Goal: Check status: Check status

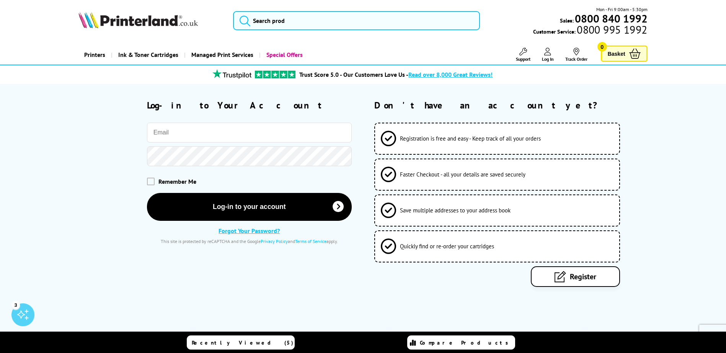
type input "[PERSON_NAME][EMAIL_ADDRESS][DOMAIN_NAME]"
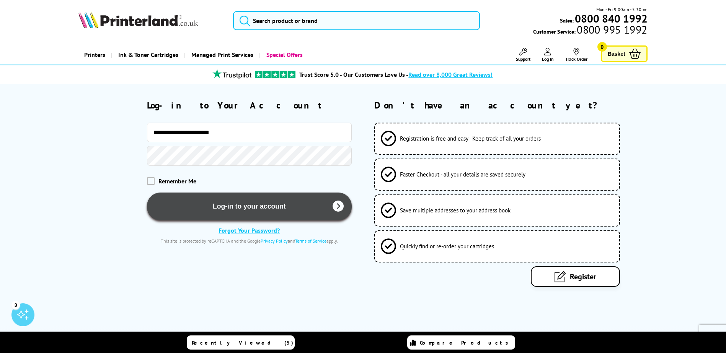
click at [218, 199] on button "Log-in to your account" at bounding box center [249, 207] width 205 height 28
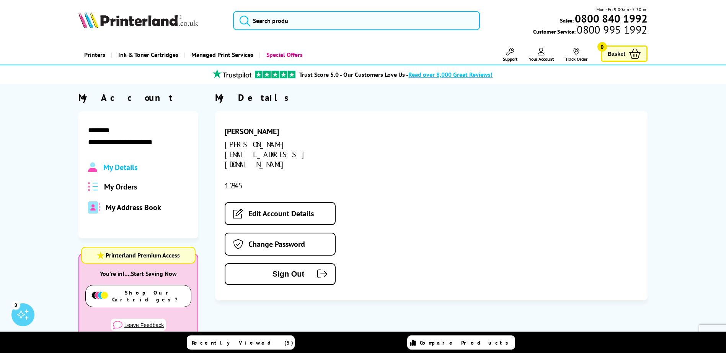
click at [133, 186] on span "My Orders" at bounding box center [120, 187] width 33 height 10
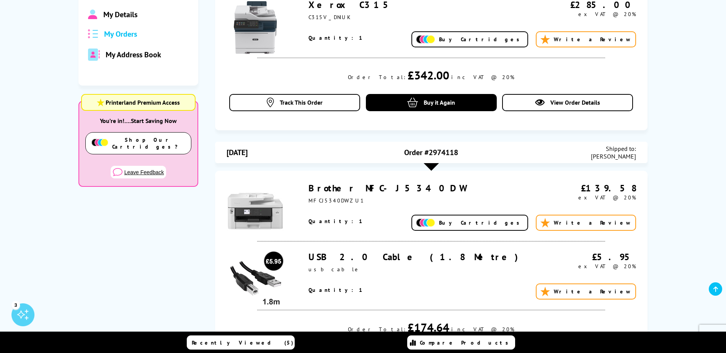
scroll to position [115, 0]
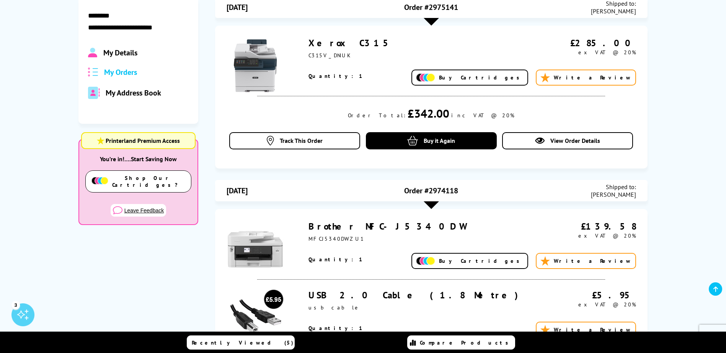
drag, startPoint x: 307, startPoint y: 43, endPoint x: 364, endPoint y: 37, distance: 57.0
click at [364, 37] on div "Xerox C315 C315V_DNIUK £285.00 ex VAT @ 20% Buy Cartridges" at bounding box center [430, 61] width 409 height 49
drag, startPoint x: 364, startPoint y: 37, endPoint x: 330, endPoint y: 40, distance: 34.6
click at [325, 46] on link "Xerox C315" at bounding box center [351, 43] width 86 height 12
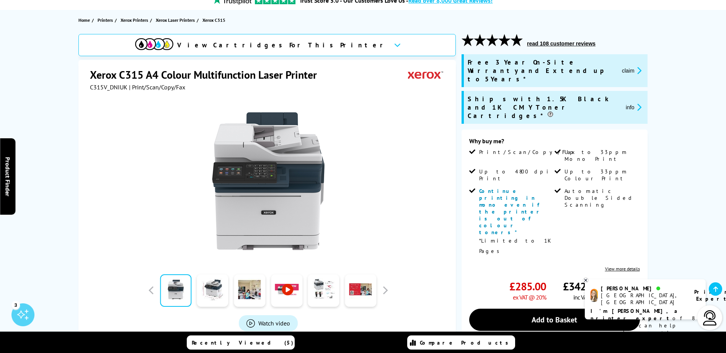
scroll to position [38, 0]
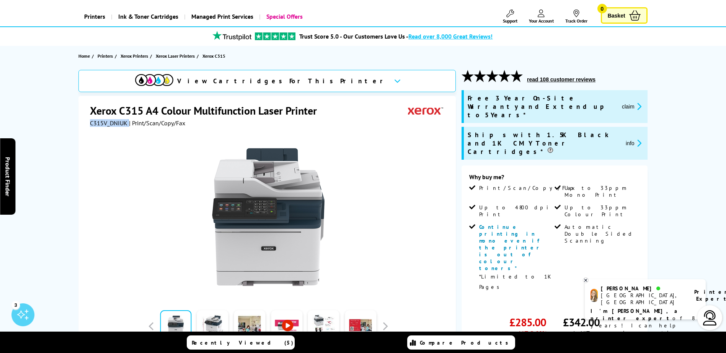
drag, startPoint x: 88, startPoint y: 123, endPoint x: 129, endPoint y: 122, distance: 41.7
click at [129, 122] on div "Xerox C315 A4 Colour Multifunction Laser Printer C315V_DNIUK | Print/Scan/Copy/…" at bounding box center [266, 261] width 377 height 330
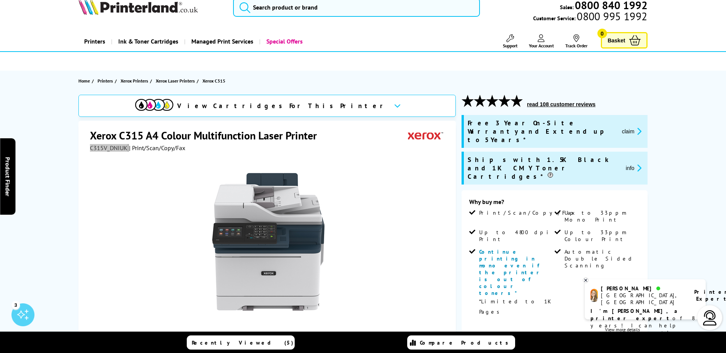
scroll to position [0, 0]
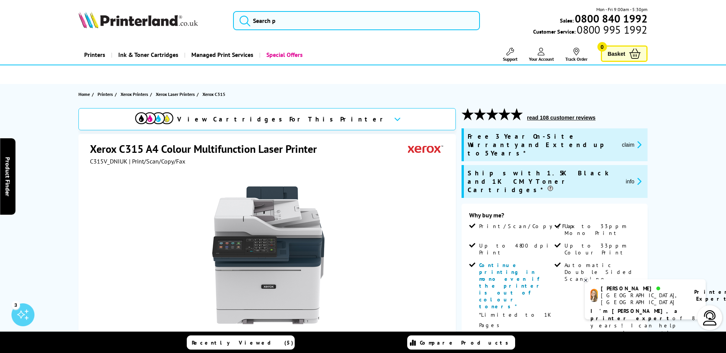
click at [500, 18] on div "Mon - Fri 9:00am - 5:30pm Sales: 0800 840 1992 Customer Service: 0800 995 1992" at bounding box center [563, 21] width 167 height 30
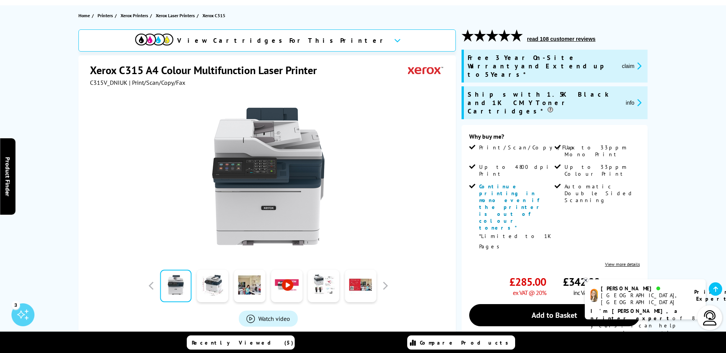
scroll to position [76, 0]
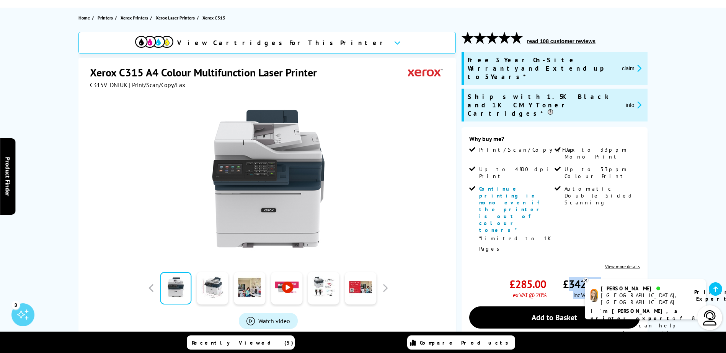
drag, startPoint x: 568, startPoint y: 207, endPoint x: 612, endPoint y: 205, distance: 43.6
click at [612, 277] on div "£342.00 inc VAT" at bounding box center [601, 288] width 76 height 22
drag, startPoint x: 89, startPoint y: 88, endPoint x: 129, endPoint y: 84, distance: 40.3
click at [129, 84] on div "Xerox C315 A4 Colour Multifunction Laser Printer C315V_DNIUK | Print/Scan/Copy/…" at bounding box center [266, 223] width 377 height 330
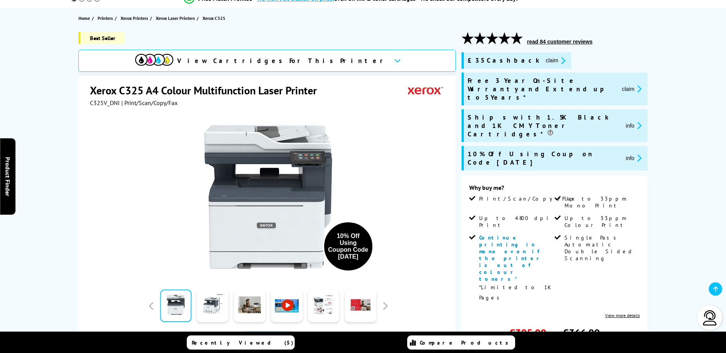
scroll to position [76, 0]
